Goal: Check status

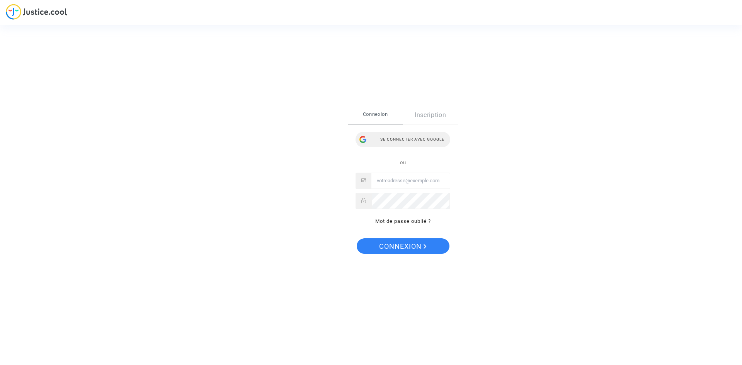
click at [410, 135] on div "Se connecter avec Google" at bounding box center [403, 139] width 95 height 15
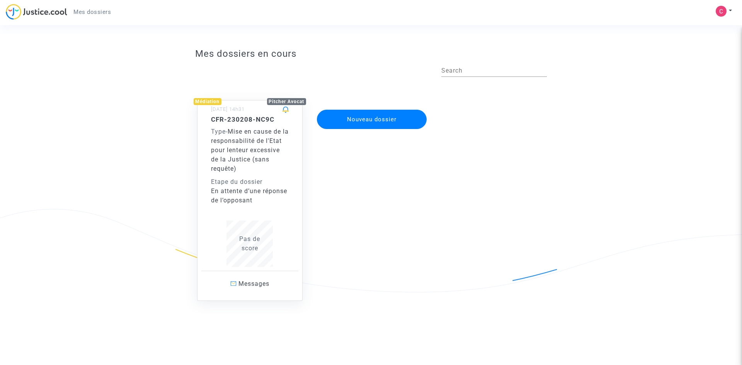
click at [263, 156] on span "Mise en cause de la responsabilité de l'Etat pour lenteur excessive de la Justi…" at bounding box center [250, 150] width 78 height 44
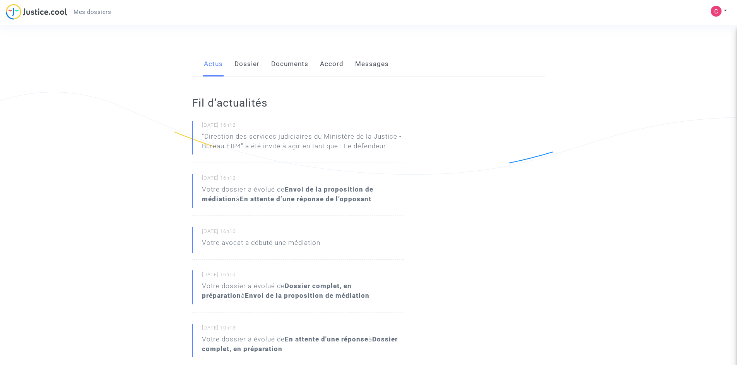
scroll to position [77, 0]
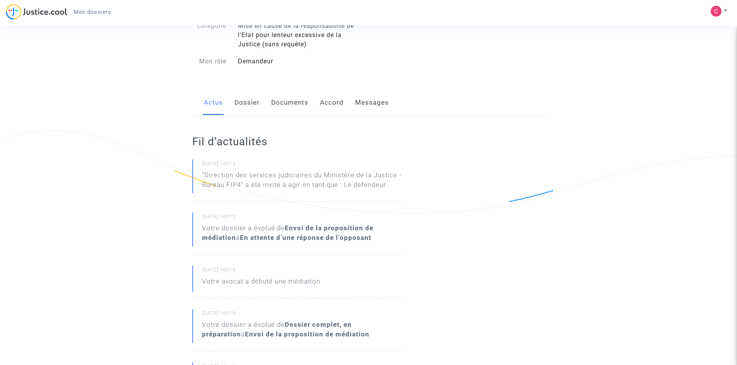
click at [279, 104] on link "Documents" at bounding box center [289, 103] width 37 height 26
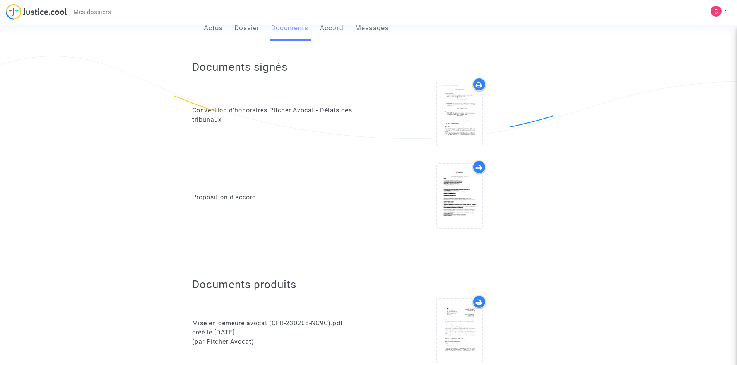
scroll to position [155, 0]
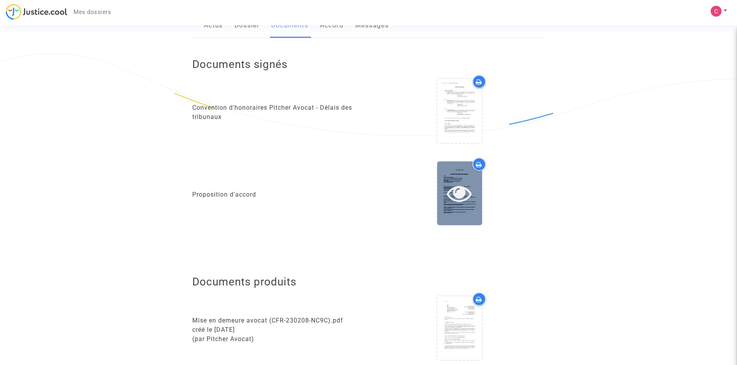
click at [464, 196] on icon at bounding box center [459, 193] width 25 height 25
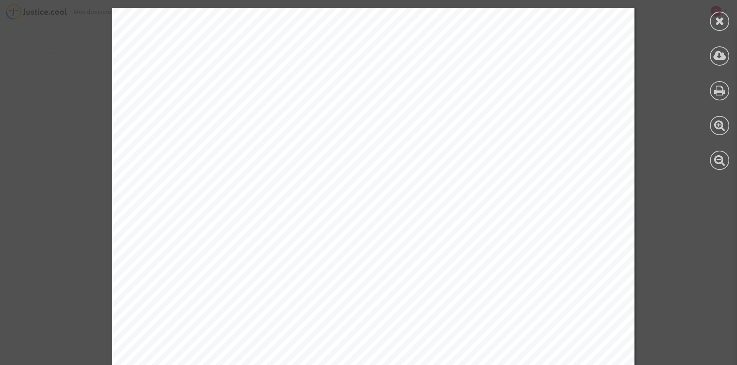
scroll to position [1508, 0]
click at [720, 19] on icon at bounding box center [720, 21] width 10 height 12
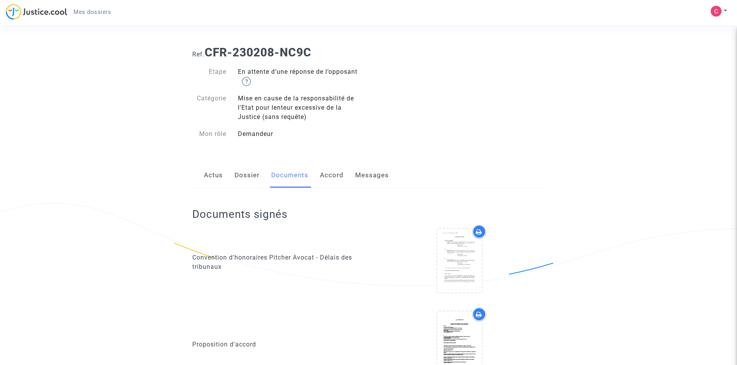
scroll to position [0, 0]
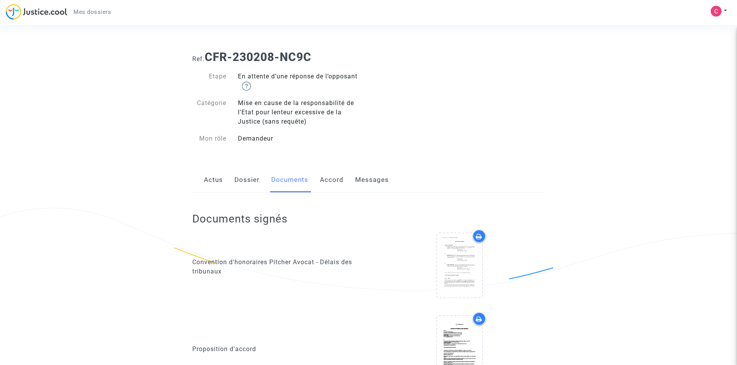
click at [248, 179] on link "Dossier" at bounding box center [246, 180] width 25 height 26
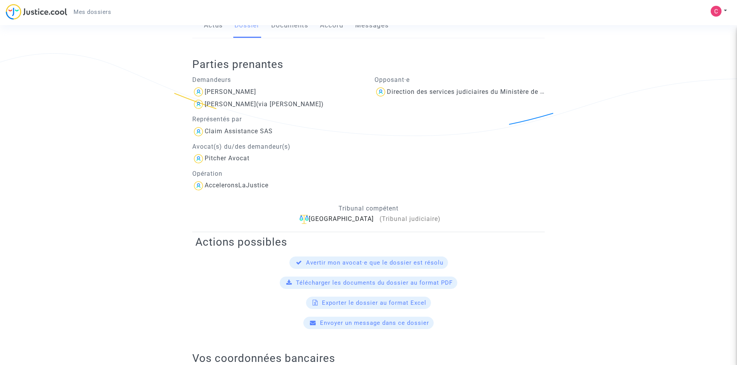
scroll to position [39, 0]
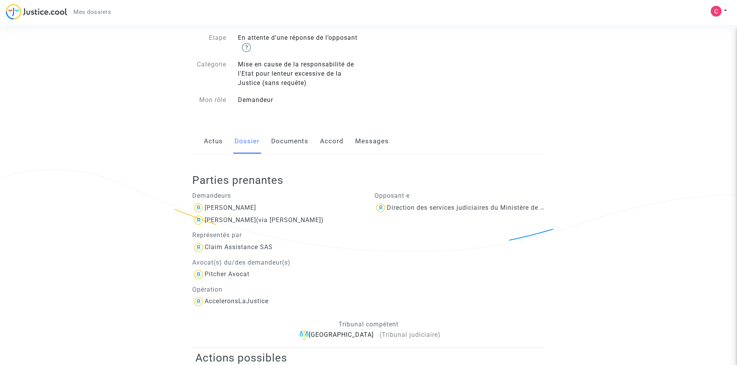
click at [213, 142] on link "Actus" at bounding box center [213, 142] width 19 height 26
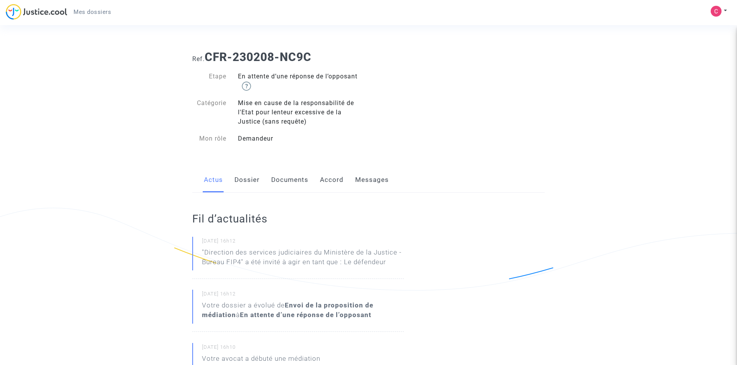
click at [280, 182] on link "Documents" at bounding box center [289, 180] width 37 height 26
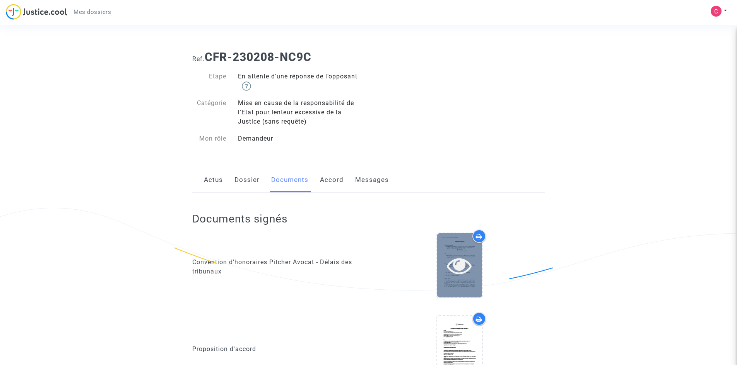
scroll to position [77, 0]
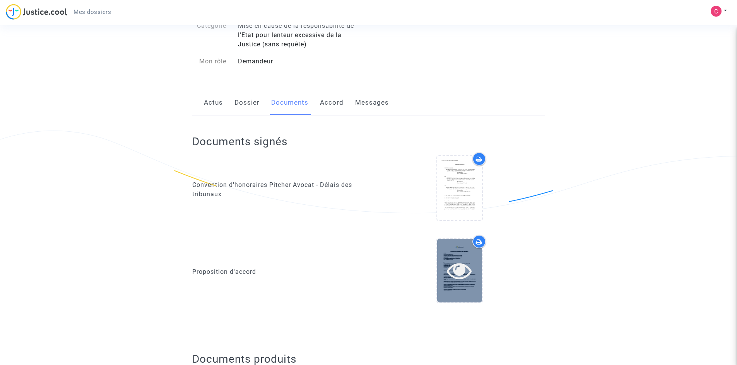
click at [464, 273] on icon at bounding box center [459, 270] width 25 height 25
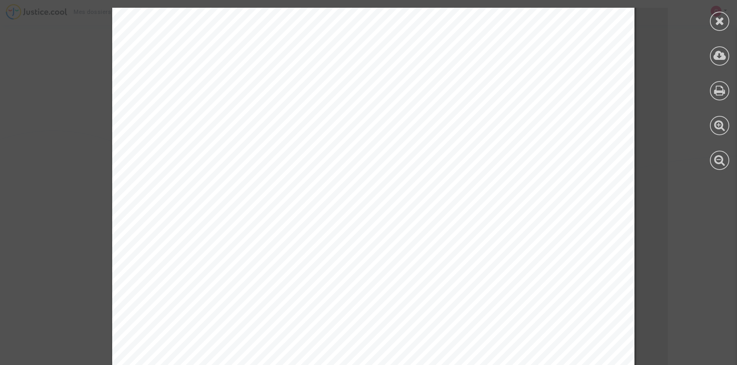
scroll to position [387, 0]
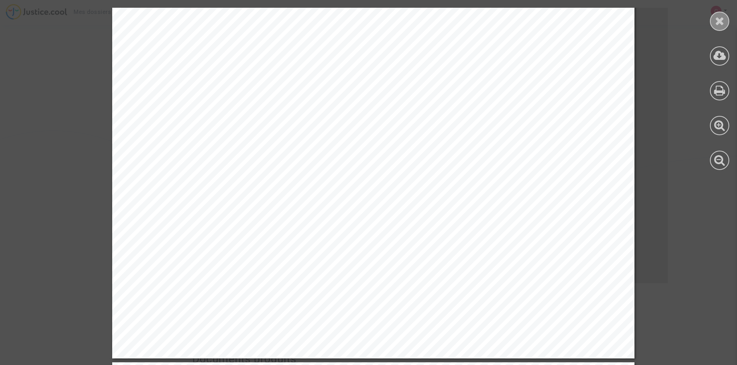
click at [712, 23] on div at bounding box center [719, 21] width 19 height 19
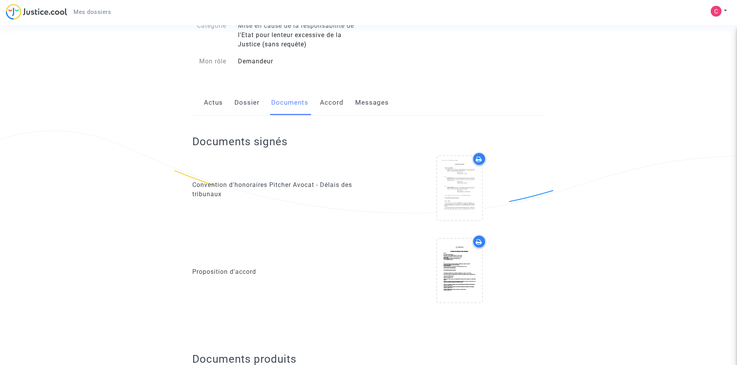
scroll to position [0, 0]
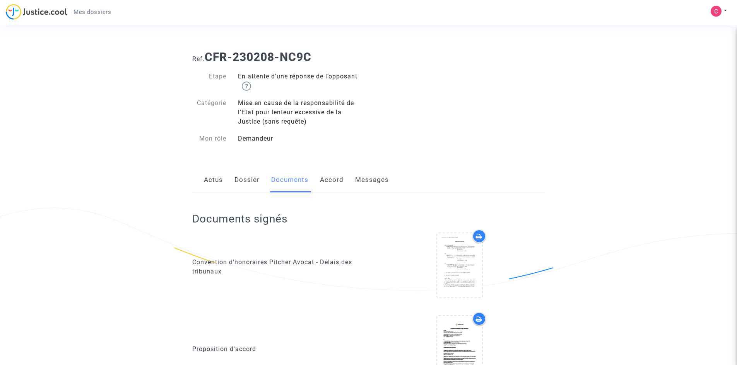
click at [336, 180] on link "Accord" at bounding box center [332, 180] width 24 height 26
click at [338, 177] on link "Accord" at bounding box center [332, 180] width 24 height 26
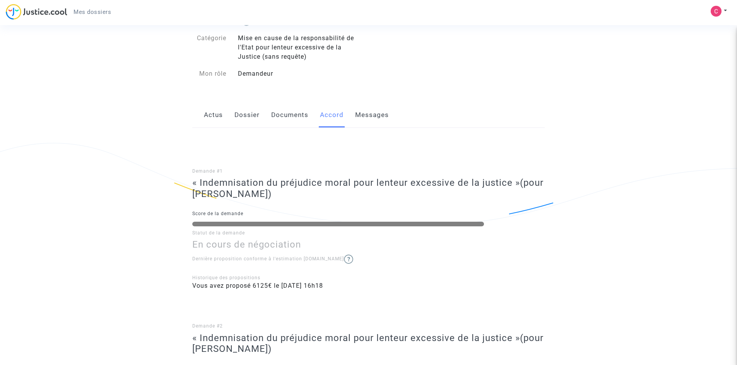
scroll to position [77, 0]
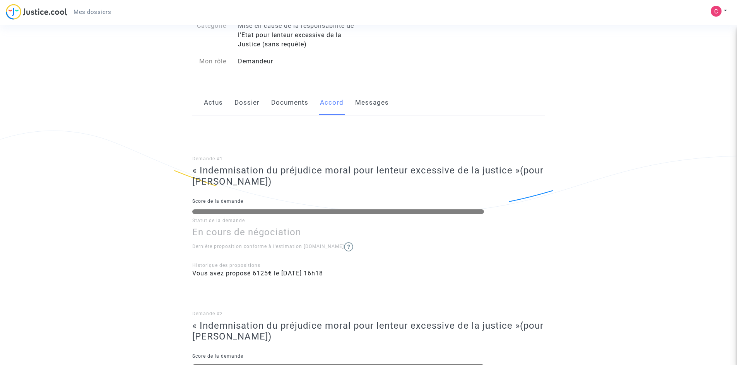
click at [344, 247] on img at bounding box center [348, 246] width 9 height 9
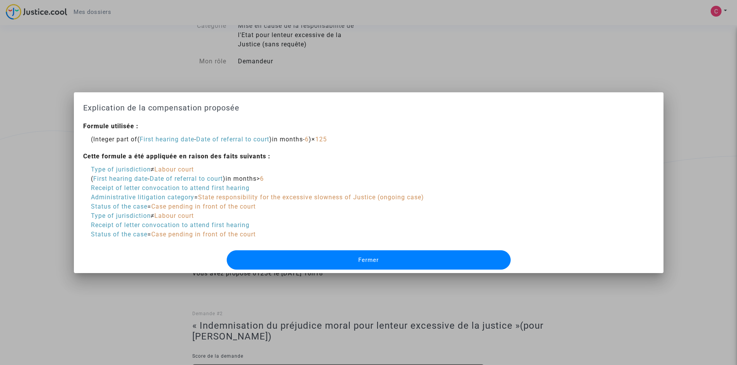
scroll to position [0, 0]
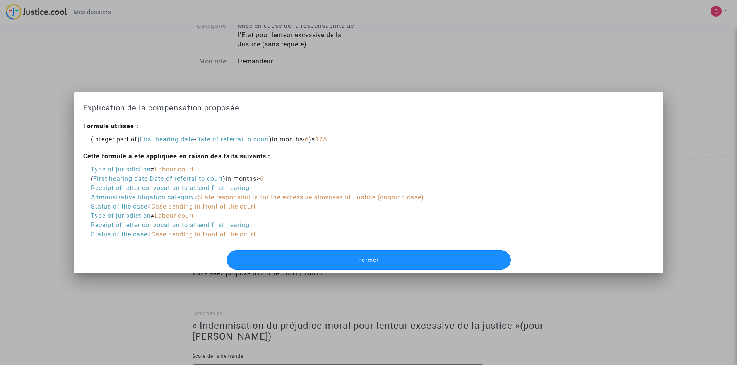
click at [384, 261] on button "Fermer" at bounding box center [369, 260] width 284 height 19
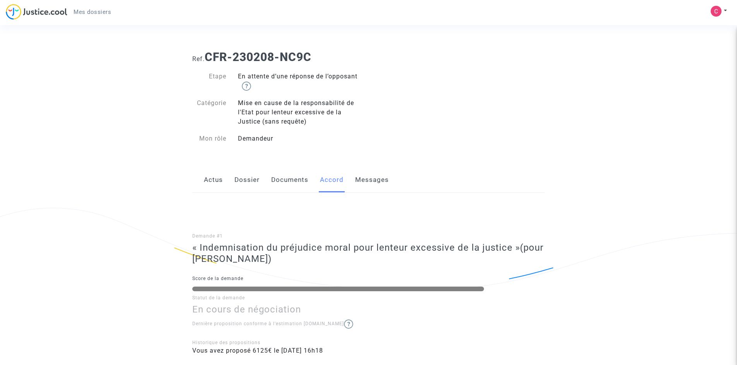
click at [213, 181] on link "Actus" at bounding box center [213, 180] width 19 height 26
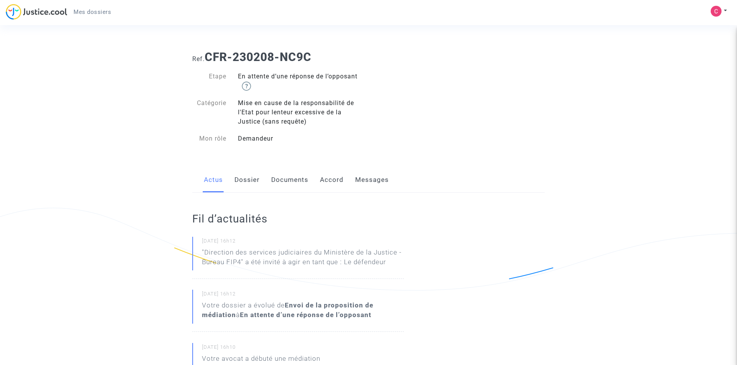
click at [382, 176] on link "Messages" at bounding box center [372, 180] width 34 height 26
click at [380, 179] on link "Messages" at bounding box center [372, 180] width 34 height 26
